Goal: Check status: Check status

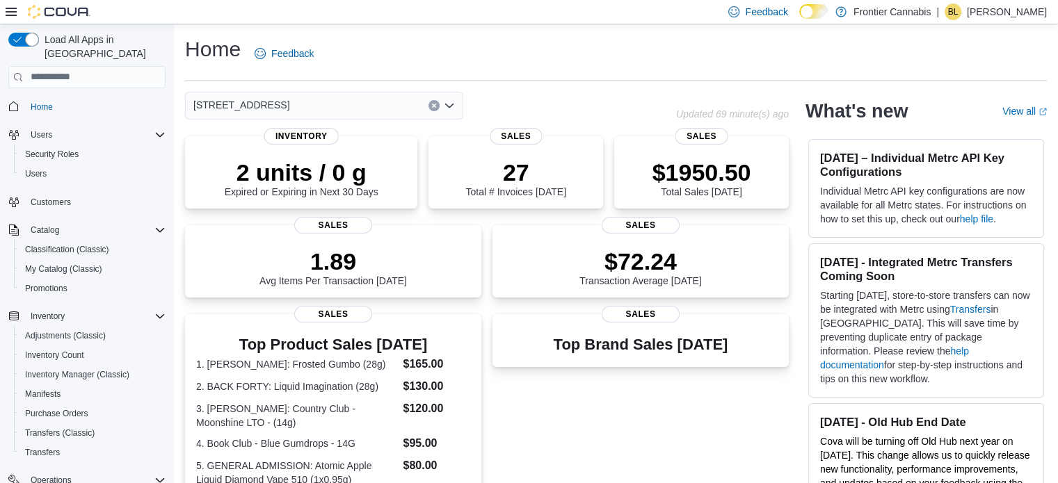
click at [553, 86] on div "Home Feedback [STREET_ADDRESS] Updated 69 minute(s) ago 2 units / 0 g Expired o…" at bounding box center [616, 415] width 884 height 782
click at [731, 172] on p "$1950.50" at bounding box center [701, 171] width 99 height 28
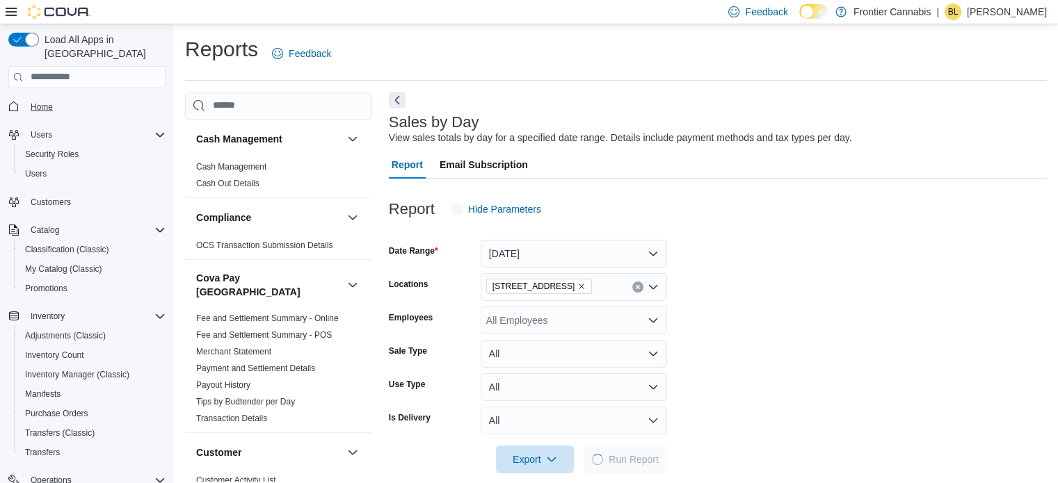
scroll to position [17, 0]
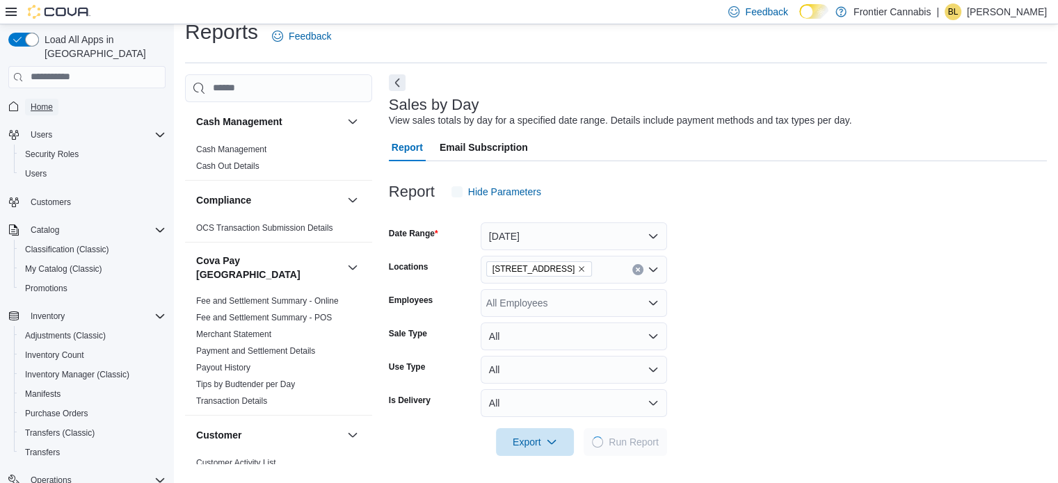
click at [33, 102] on span "Home" at bounding box center [42, 107] width 22 height 11
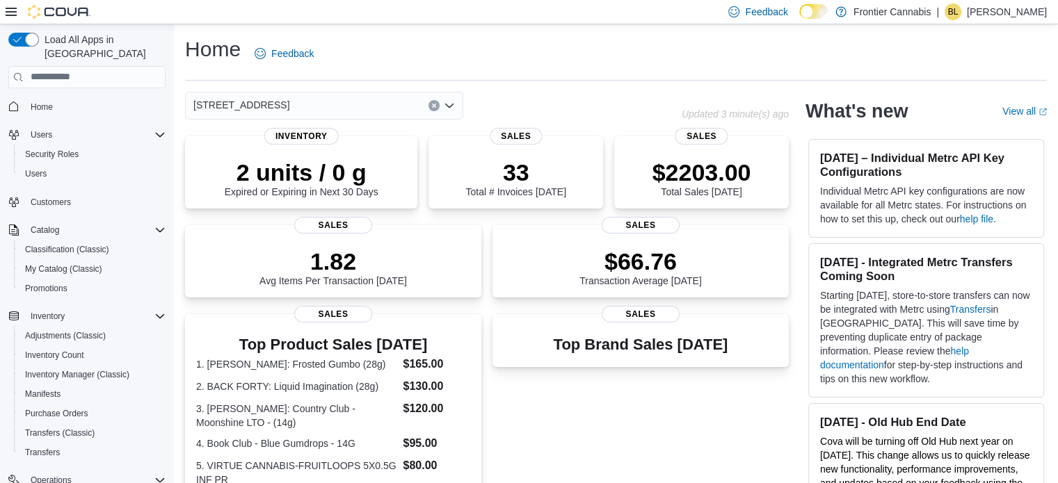
click at [450, 105] on icon "Open list of options" at bounding box center [449, 105] width 11 height 11
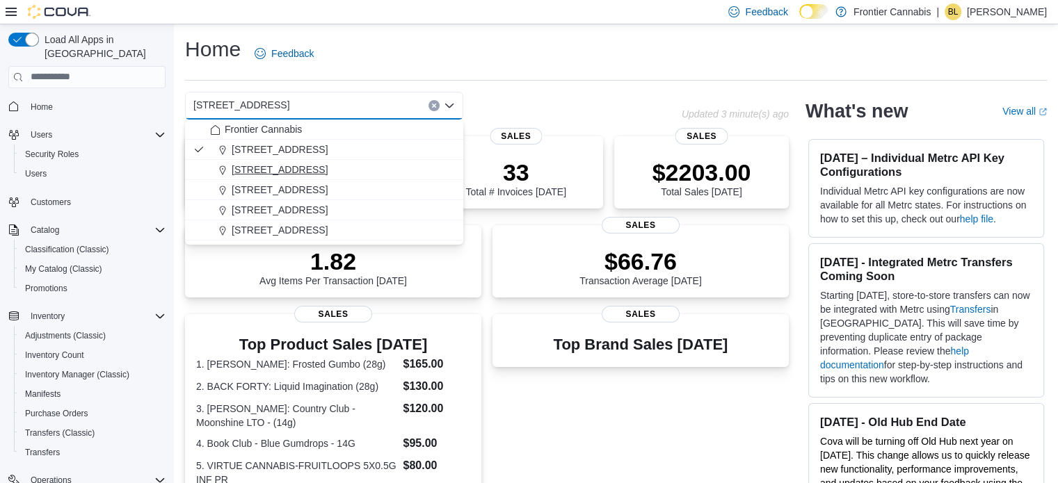
click at [296, 164] on span "[STREET_ADDRESS]" at bounding box center [280, 170] width 96 height 14
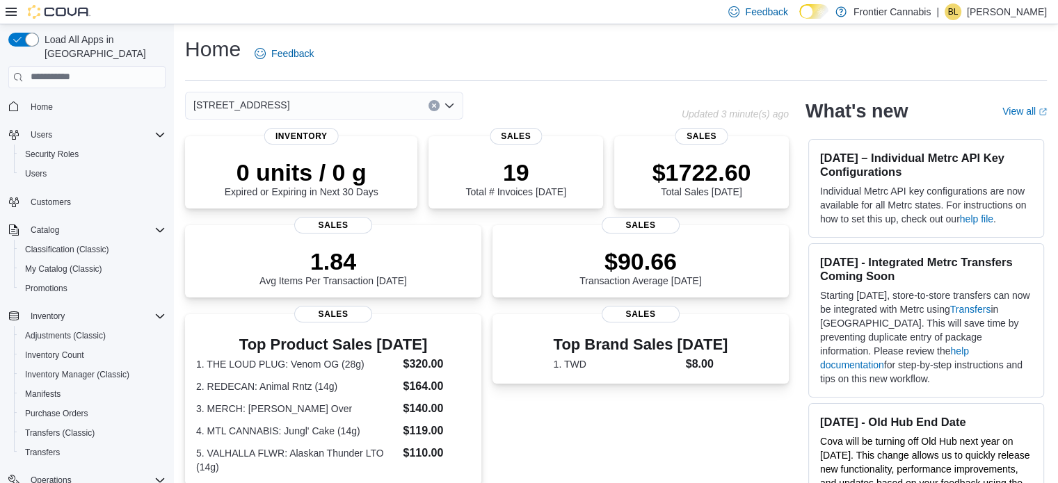
click at [448, 102] on icon "Open list of options" at bounding box center [449, 105] width 11 height 11
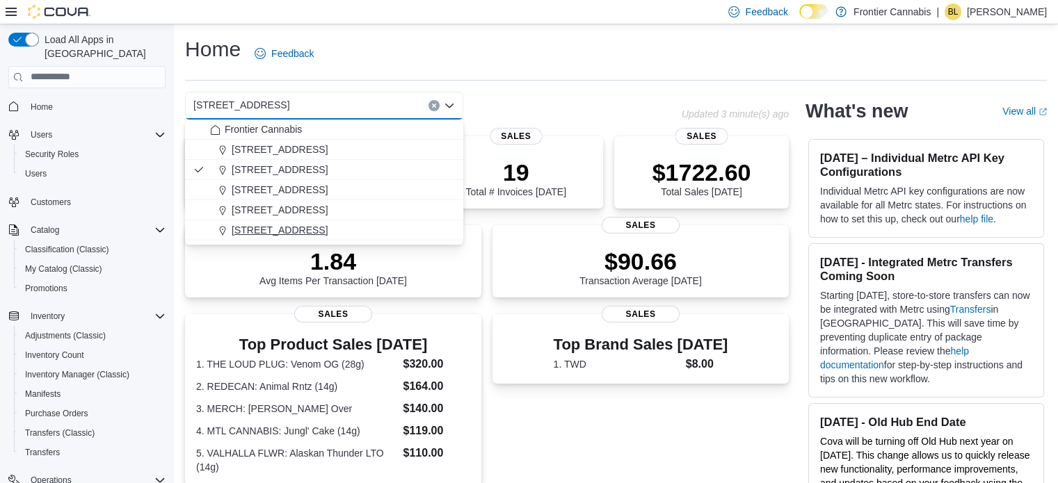
click at [311, 232] on span "[STREET_ADDRESS]" at bounding box center [280, 230] width 96 height 14
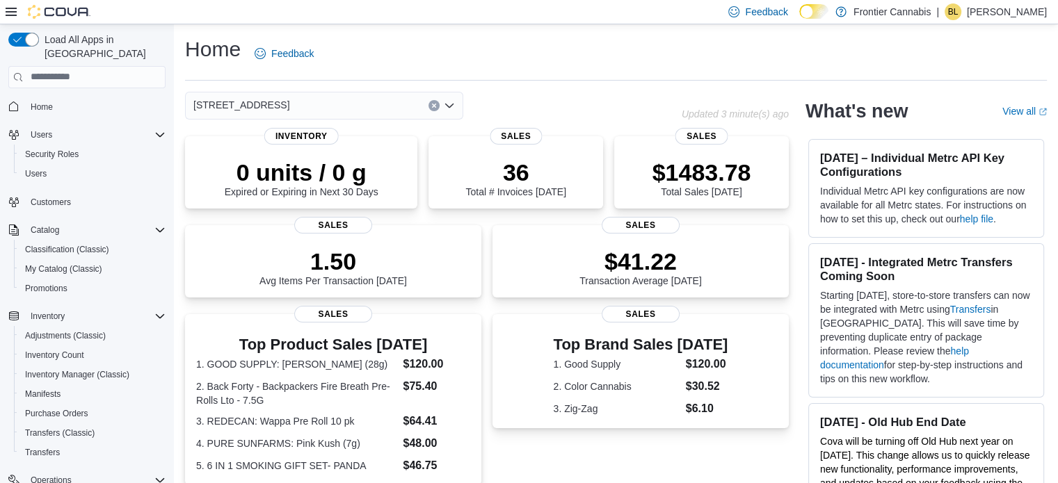
click at [448, 106] on icon "Open list of options" at bounding box center [449, 105] width 8 height 4
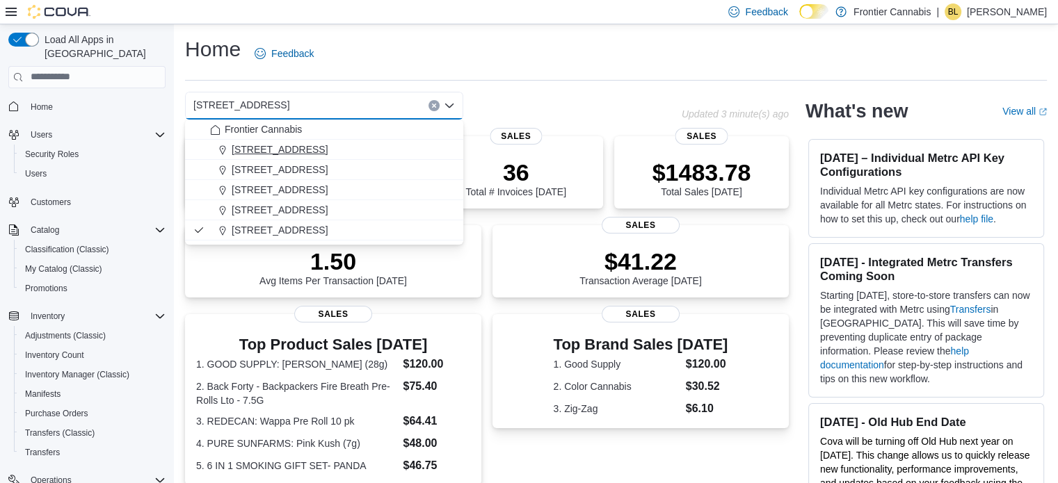
click at [286, 145] on span "[STREET_ADDRESS]" at bounding box center [280, 150] width 96 height 14
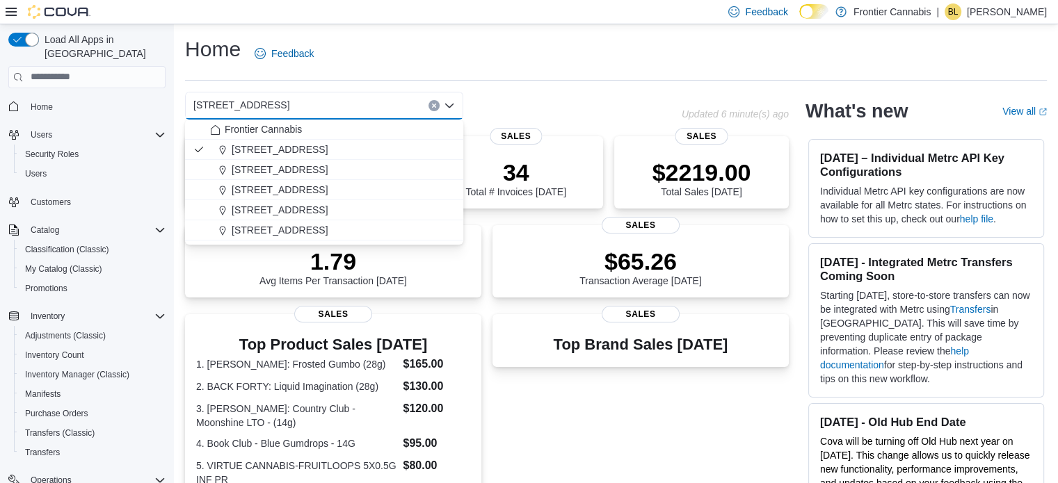
click at [514, 45] on div "Home Feedback" at bounding box center [615, 53] width 861 height 36
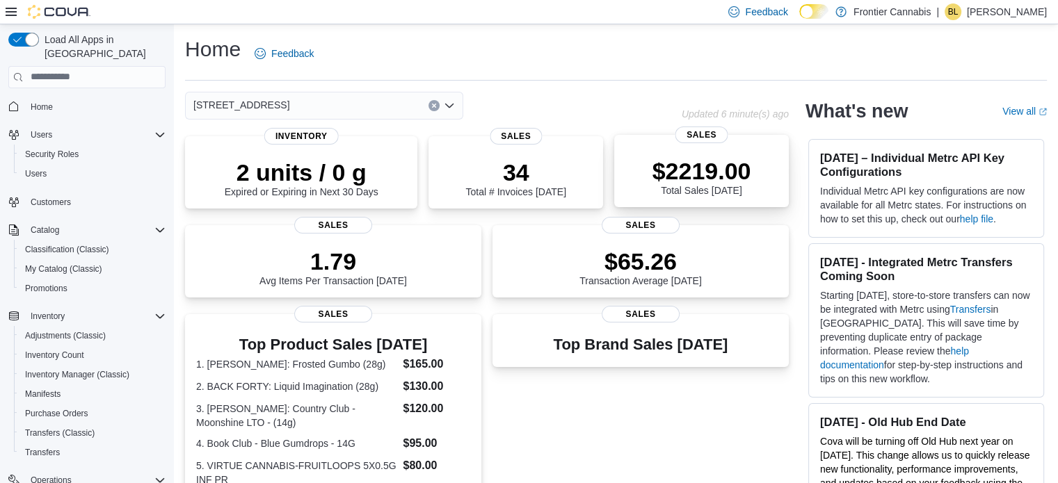
click at [693, 179] on p "$2219.00" at bounding box center [701, 171] width 99 height 28
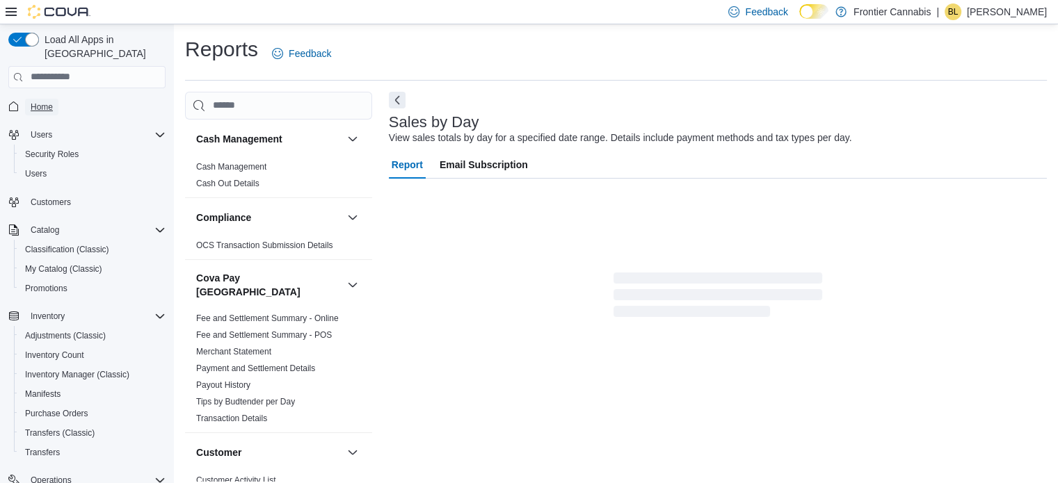
click at [49, 102] on span "Home" at bounding box center [42, 107] width 22 height 11
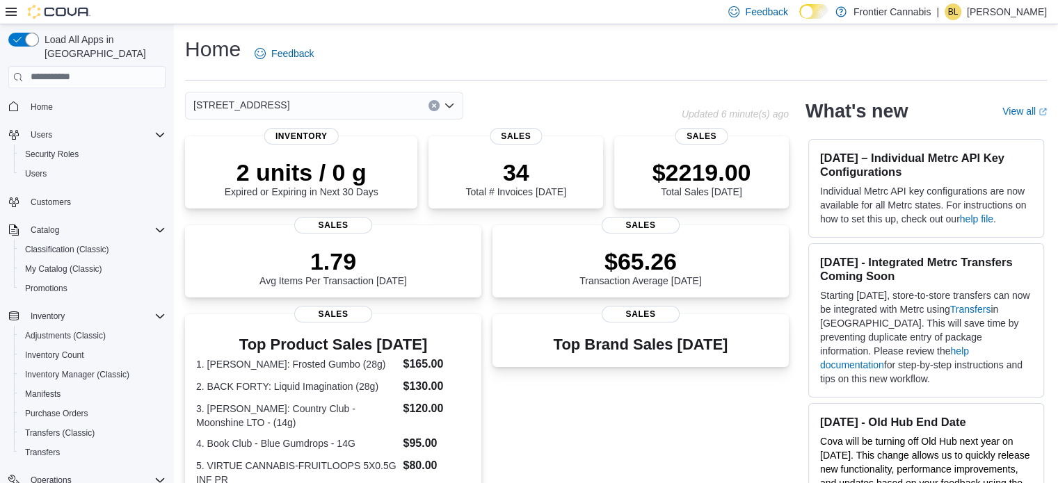
click at [446, 105] on icon "Open list of options" at bounding box center [449, 105] width 8 height 4
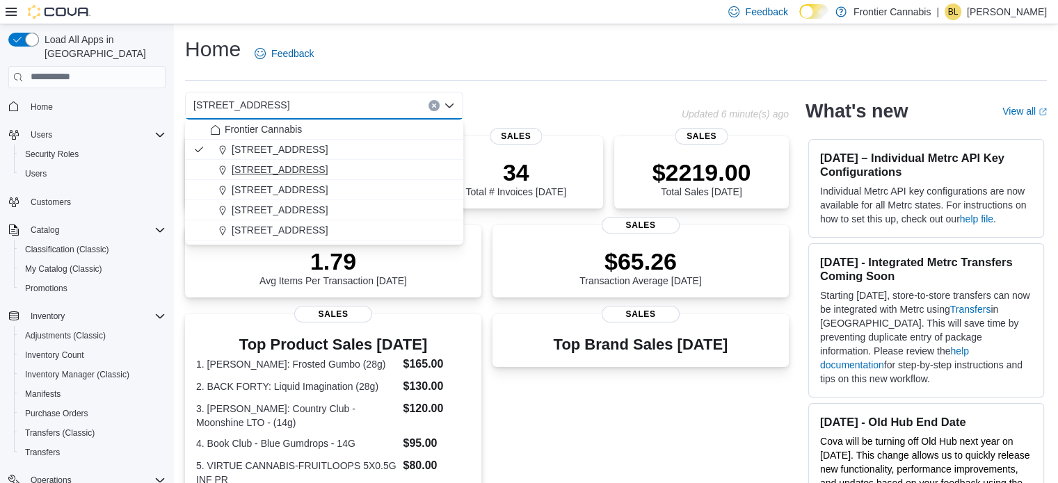
click at [282, 165] on span "[STREET_ADDRESS]" at bounding box center [280, 170] width 96 height 14
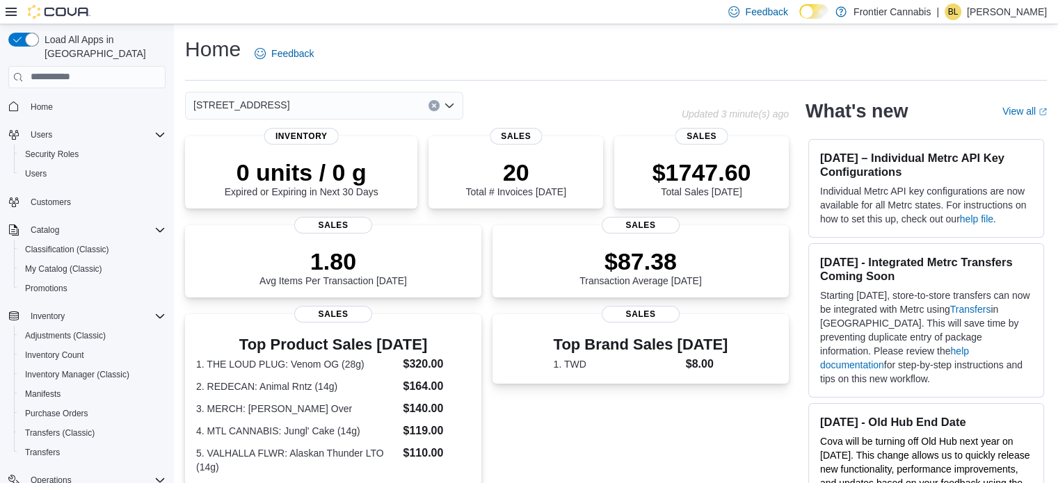
click at [448, 107] on icon "Open list of options" at bounding box center [449, 105] width 8 height 4
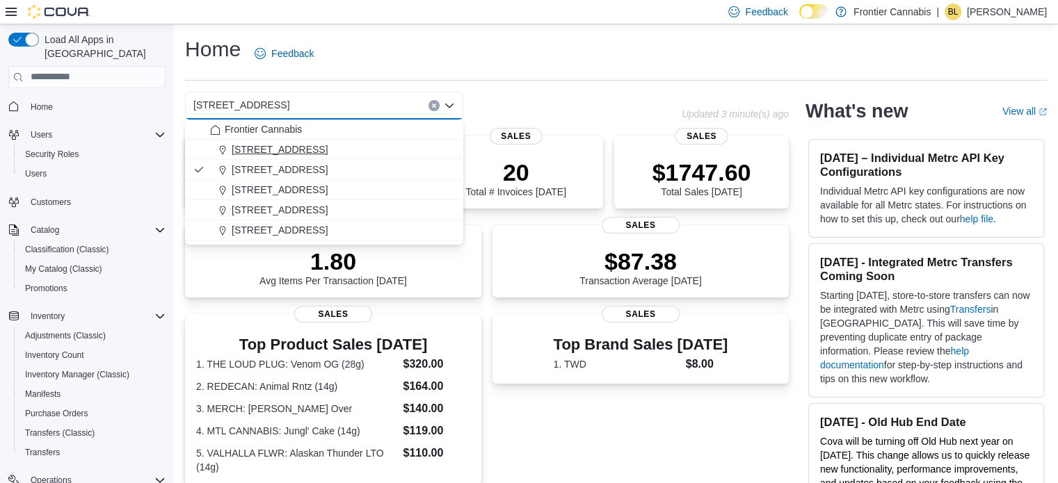
click at [282, 149] on span "[STREET_ADDRESS]" at bounding box center [280, 150] width 96 height 14
